Goal: Transaction & Acquisition: Register for event/course

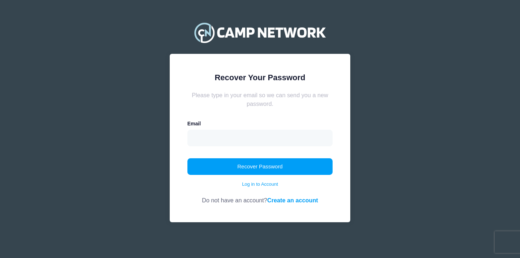
type input "[EMAIL_ADDRESS][DOMAIN_NAME]"
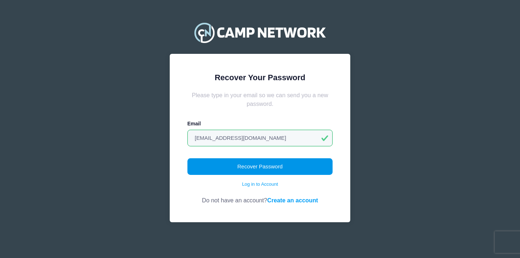
click at [238, 169] on button "Recover Password" at bounding box center [260, 166] width 146 height 17
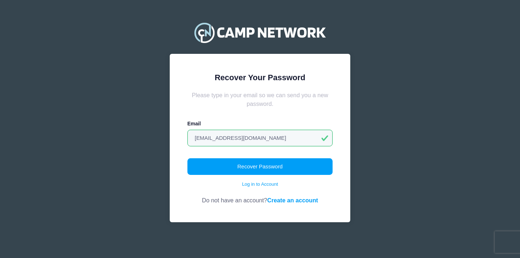
click at [280, 199] on link "Create an account" at bounding box center [292, 200] width 51 height 7
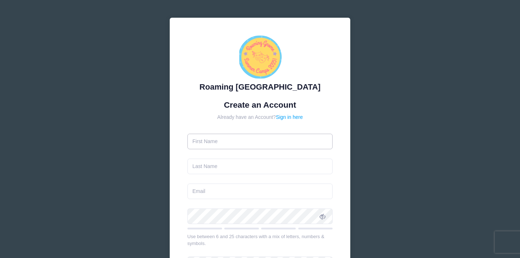
click at [247, 140] on input "text" at bounding box center [260, 142] width 146 height 16
type input "[PERSON_NAME]"
type input "[EMAIL_ADDRESS][DOMAIN_NAME]"
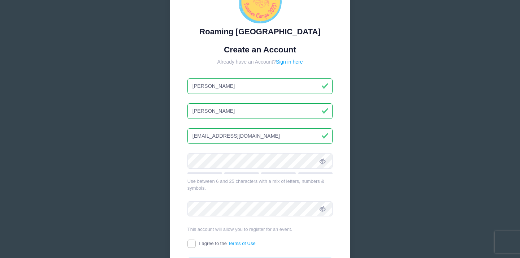
scroll to position [77, 0]
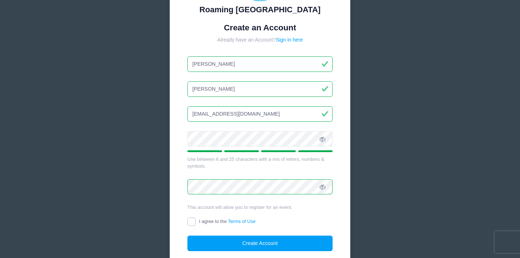
click at [191, 222] on input "I agree to the Terms of Use" at bounding box center [191, 221] width 8 height 8
checkbox input "true"
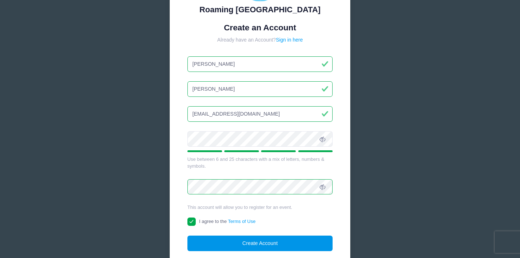
click at [251, 248] on button "Create Account" at bounding box center [260, 243] width 146 height 16
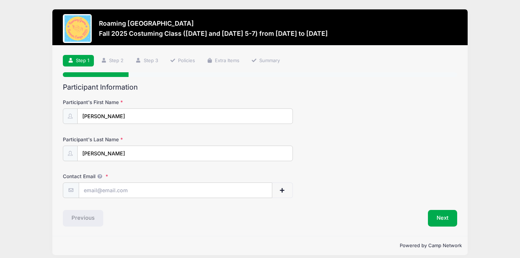
scroll to position [6, 0]
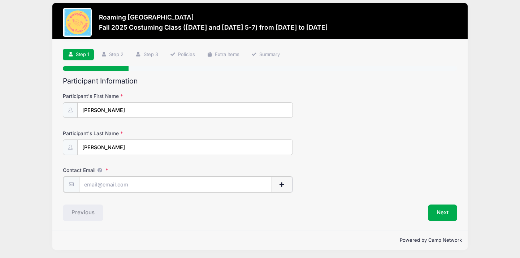
click at [135, 181] on input "Contact Email" at bounding box center [175, 185] width 193 height 16
type input "[EMAIL_ADDRESS][DOMAIN_NAME]"
click at [440, 209] on button "Next" at bounding box center [442, 212] width 29 height 17
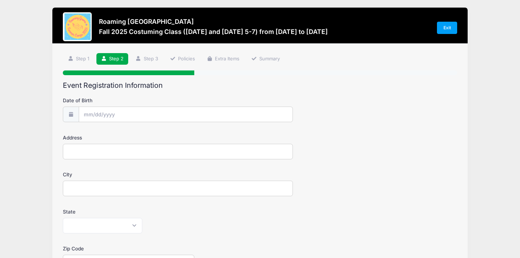
scroll to position [0, 0]
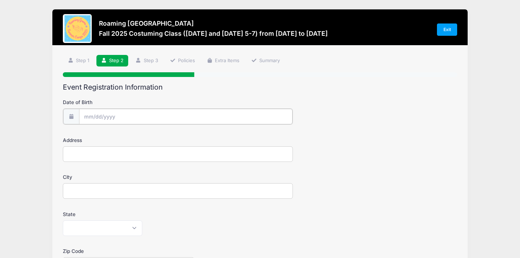
click at [134, 114] on input "Date of Birth" at bounding box center [185, 117] width 213 height 16
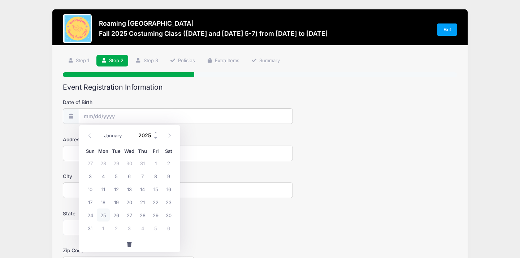
click at [149, 135] on input "2025" at bounding box center [146, 135] width 23 height 11
click at [155, 139] on span at bounding box center [155, 137] width 5 height 5
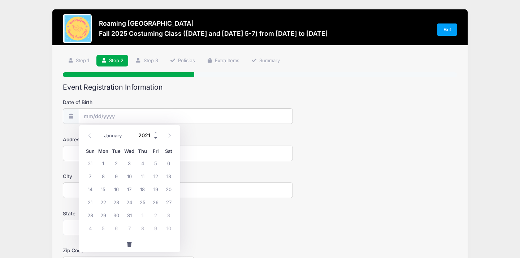
click at [155, 139] on span at bounding box center [155, 137] width 5 height 5
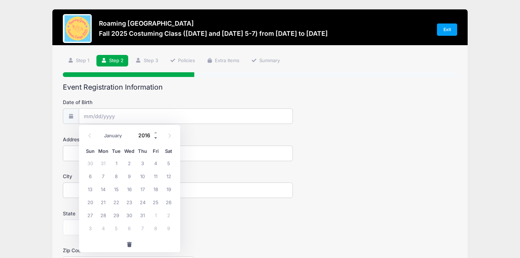
click at [155, 139] on span at bounding box center [155, 137] width 5 height 5
type input "2012"
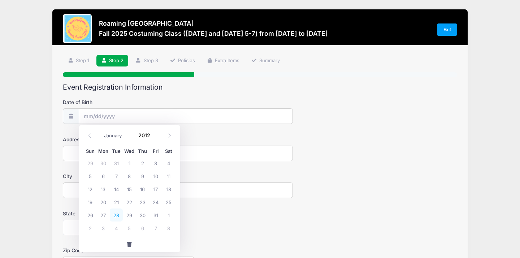
click at [120, 213] on span "28" at bounding box center [116, 214] width 13 height 13
type input "[DATE]"
click at [93, 160] on input "Address" at bounding box center [178, 154] width 230 height 16
type input "[STREET_ADDRESS]"
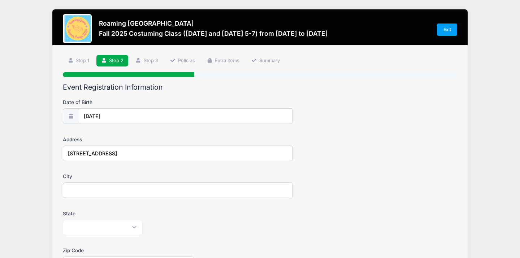
type input "[GEOGRAPHIC_DATA]"
select select "CO"
type input "80220"
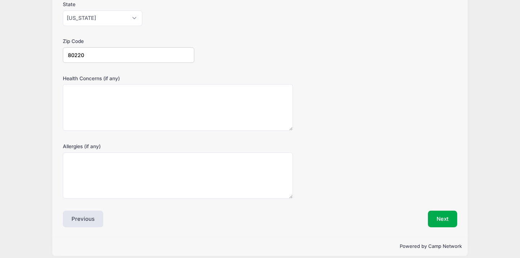
scroll to position [210, 0]
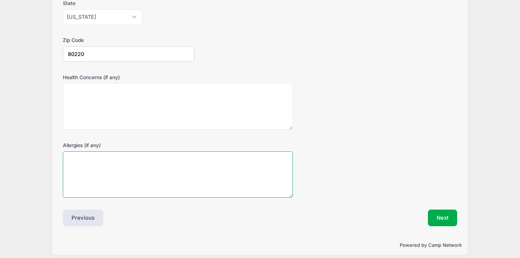
click at [85, 165] on textarea "Allergies (if any)" at bounding box center [178, 174] width 230 height 47
type textarea "N/A"
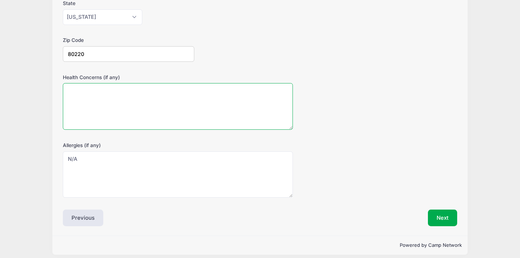
click at [93, 94] on textarea "Health Concerns (if any)" at bounding box center [178, 106] width 230 height 47
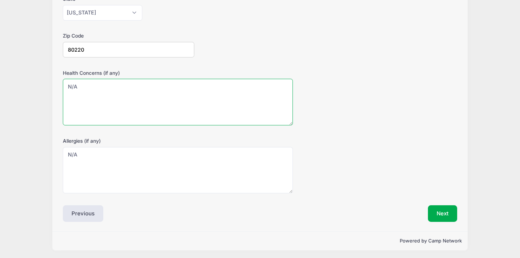
scroll to position [216, 0]
type textarea "N/A"
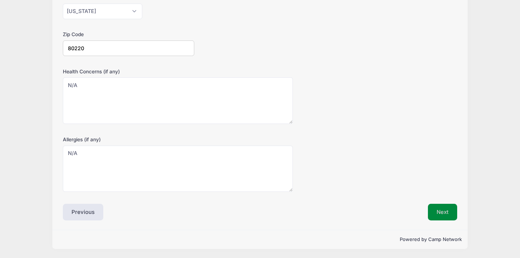
click at [442, 216] on button "Next" at bounding box center [442, 212] width 29 height 17
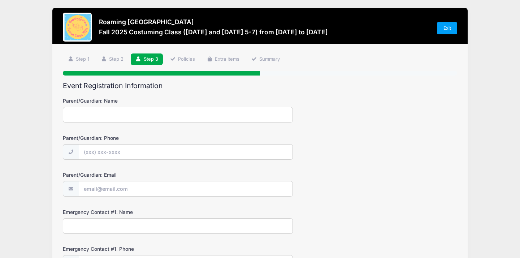
scroll to position [0, 0]
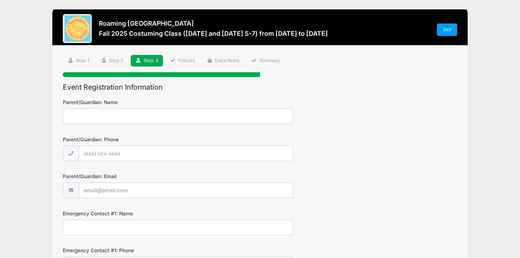
click at [168, 116] on input "Parent/Guardian: Name" at bounding box center [178, 116] width 230 height 16
type input "[PERSON_NAME]"
type input "[PHONE_NUMBER]"
type input "[EMAIL_ADDRESS][DOMAIN_NAME]"
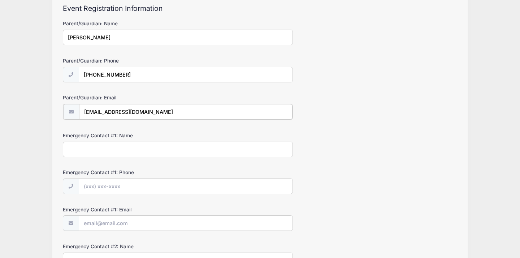
scroll to position [79, 0]
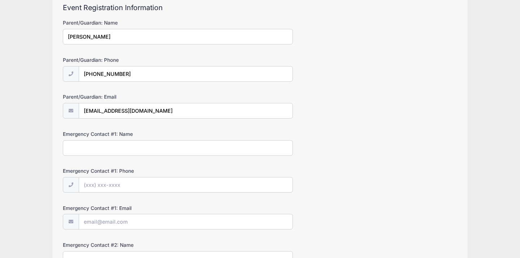
click at [140, 150] on input "Emergency Contact #1: Name" at bounding box center [178, 148] width 230 height 16
type input "[PERSON_NAME]"
click at [89, 186] on input "Emergency Contact #1: Phone" at bounding box center [185, 185] width 213 height 16
type input "[PHONE_NUMBER]"
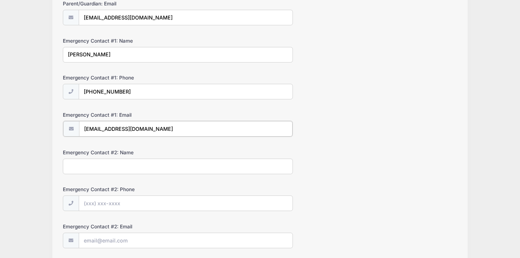
scroll to position [224, 0]
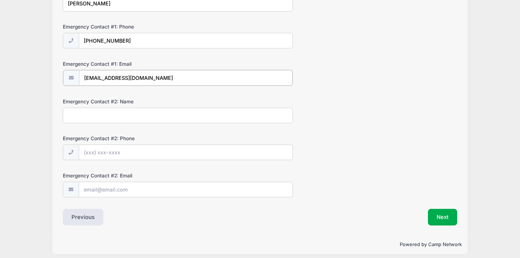
type input "[EMAIL_ADDRESS][DOMAIN_NAME]"
click at [90, 113] on input "Emergency Contact #2: Name" at bounding box center [178, 115] width 230 height 16
type input "[PERSON_NAME]"
type input "[PHONE_NUMBER]"
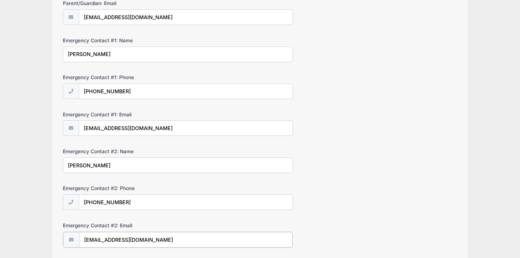
scroll to position [229, 0]
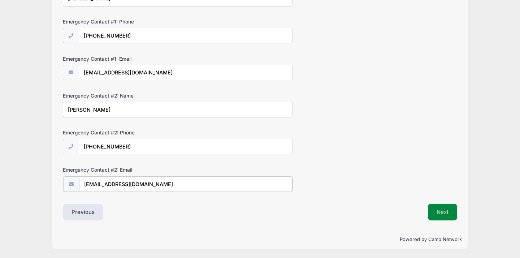
type input "[EMAIL_ADDRESS][DOMAIN_NAME]"
click at [441, 211] on button "Next" at bounding box center [442, 211] width 29 height 17
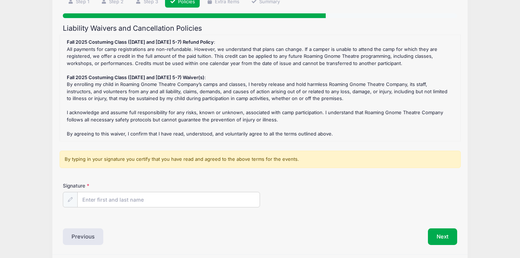
scroll to position [83, 0]
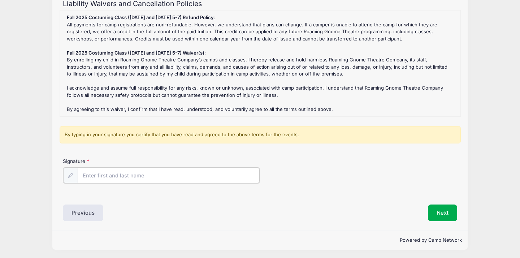
click at [156, 177] on input "Signature" at bounding box center [169, 176] width 182 height 16
type input "[PERSON_NAME]"
click at [447, 215] on button "Next" at bounding box center [442, 212] width 29 height 17
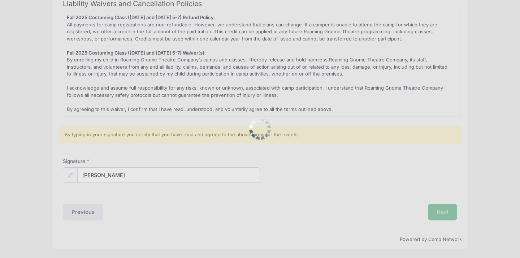
scroll to position [0, 0]
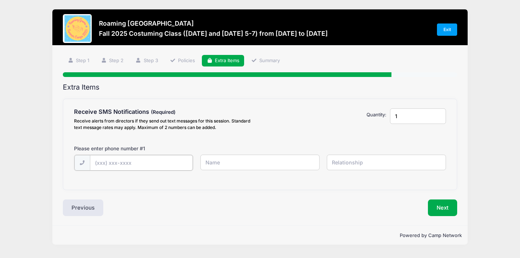
click at [0, 0] on input "text" at bounding box center [0, 0] width 0 height 0
type input "[PHONE_NUMBER]"
type input "[PERSON_NAME]"
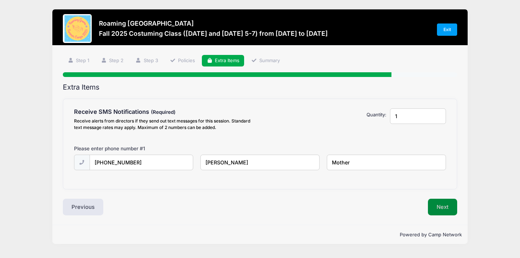
type input "Mother"
click at [443, 204] on button "Next" at bounding box center [442, 207] width 29 height 17
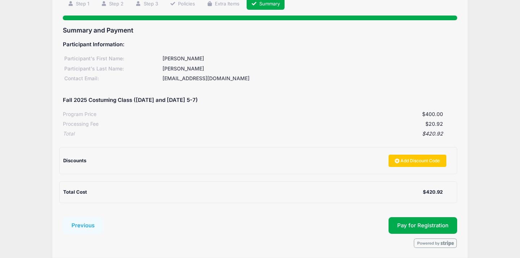
scroll to position [58, 0]
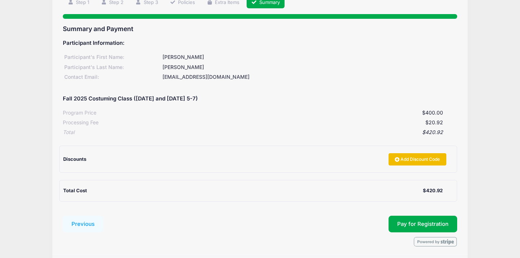
click at [421, 160] on link "Add Discount Code" at bounding box center [418, 159] width 58 height 12
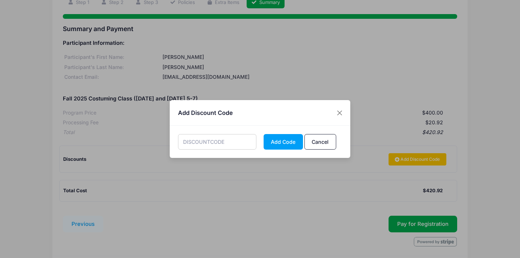
click at [230, 138] on input "text" at bounding box center [217, 142] width 79 height 16
type input "m"
type input "METZGER350"
click at [280, 140] on button "Add Code" at bounding box center [283, 142] width 39 height 16
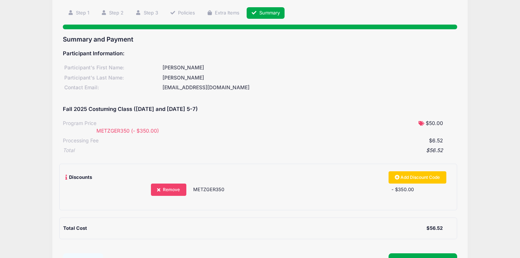
scroll to position [111, 0]
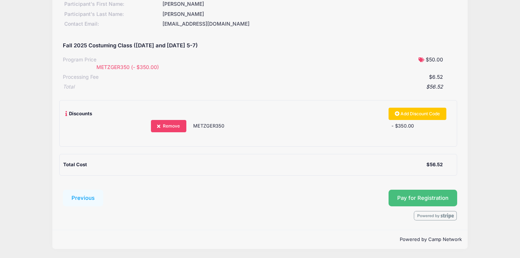
click at [412, 196] on span "Pay for Registration" at bounding box center [422, 198] width 51 height 7
